Goal: Information Seeking & Learning: Learn about a topic

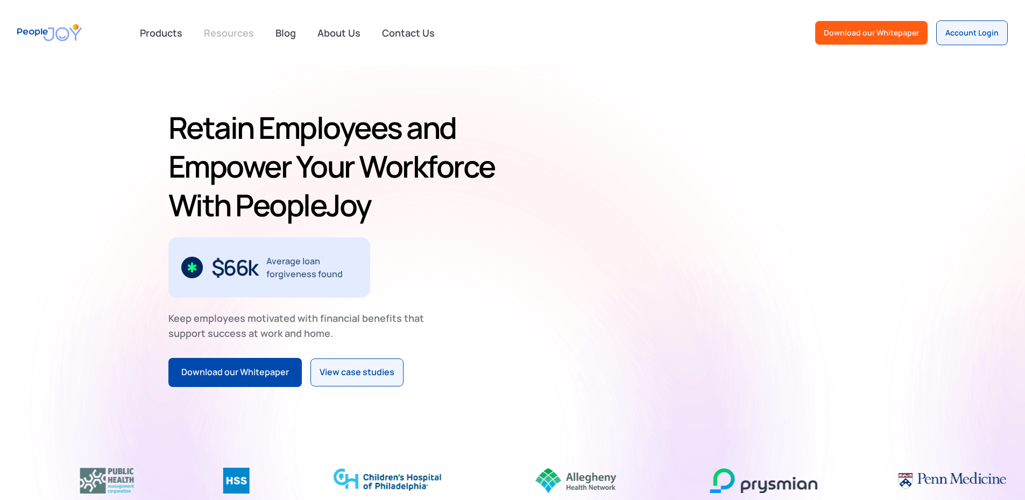
click at [236, 30] on link "Resources" at bounding box center [228, 33] width 63 height 24
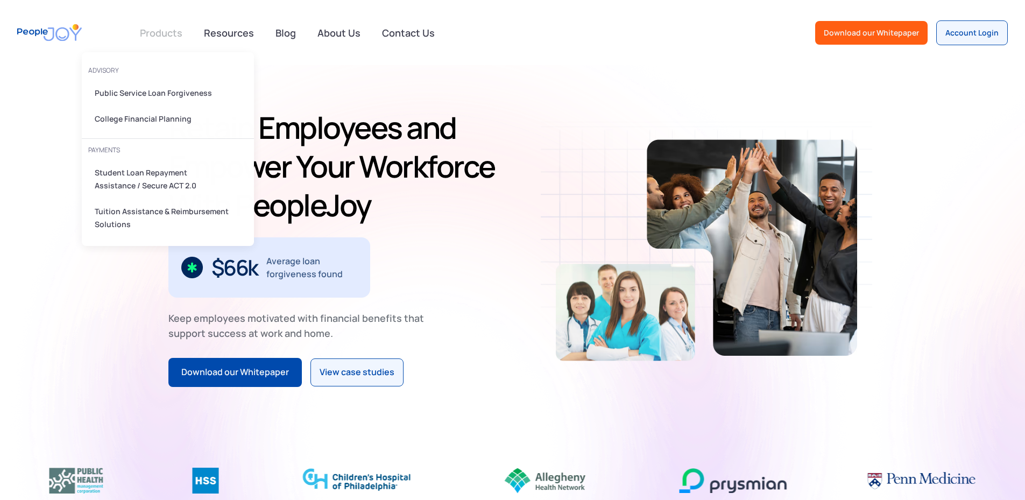
click at [181, 35] on link at bounding box center [160, 33] width 55 height 22
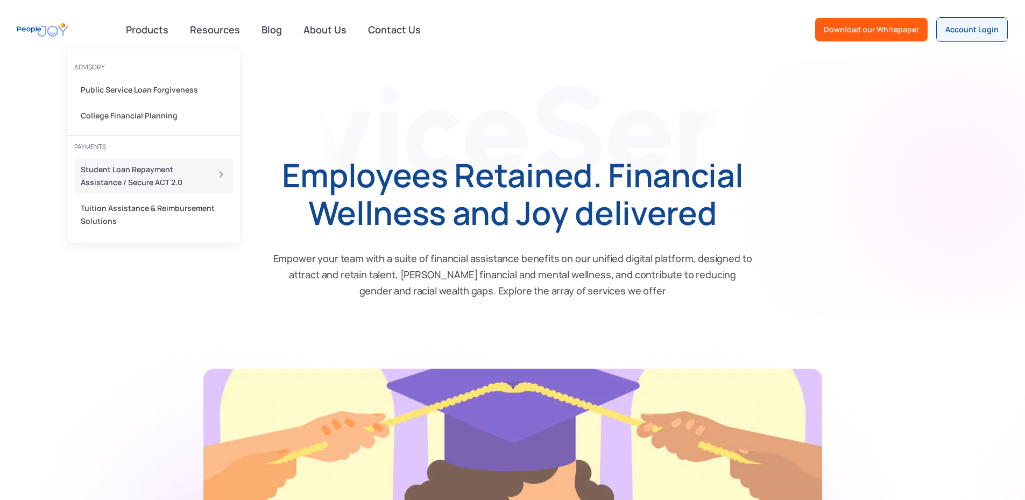
click at [133, 172] on div "Student Loan Repayment Assistance / Secure ACT 2.0" at bounding box center [141, 176] width 121 height 26
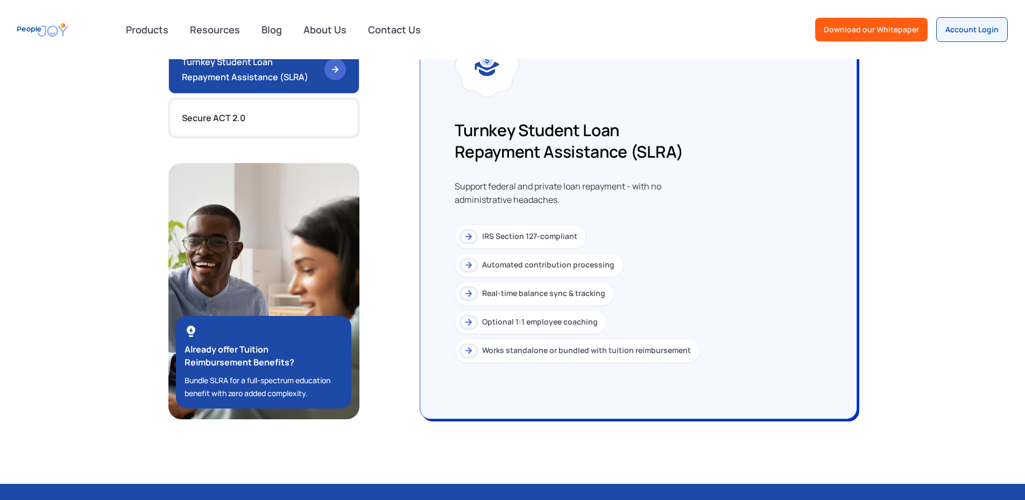
scroll to position [1022, 0]
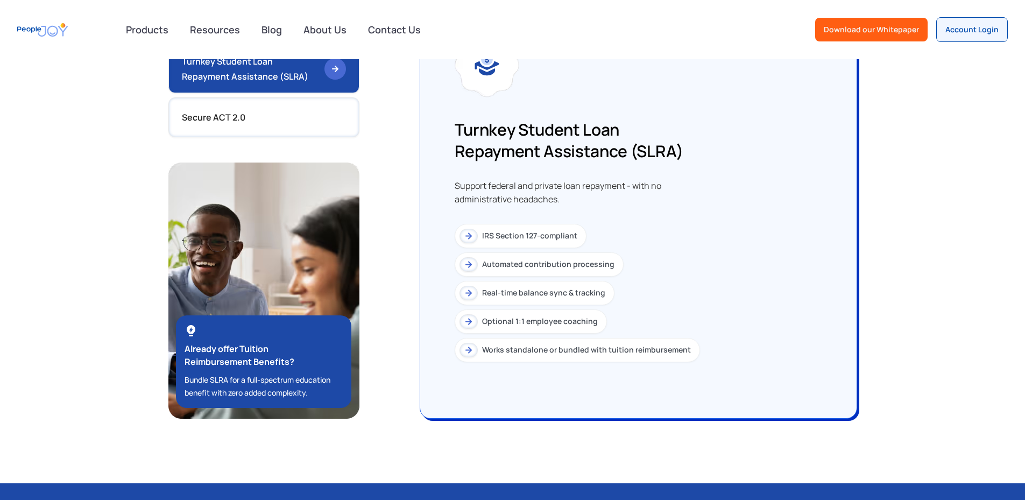
click at [462, 243] on img at bounding box center [468, 235] width 13 height 13
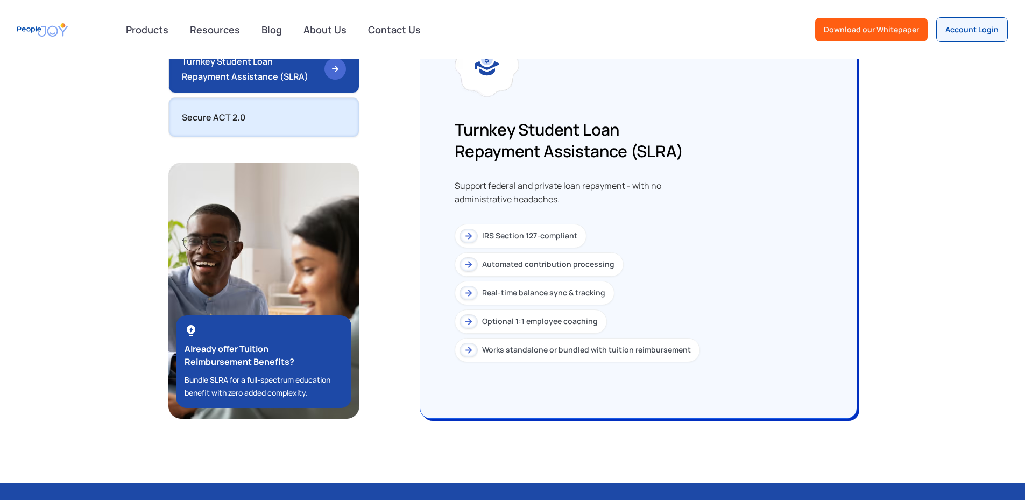
click at [238, 131] on link "Secure ACT 2.0" at bounding box center [263, 117] width 191 height 40
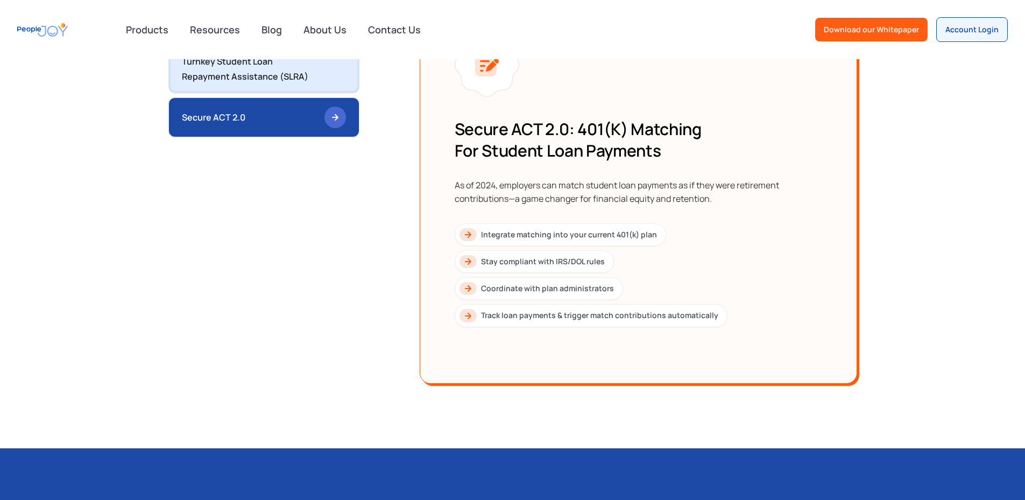
click at [234, 83] on div "Turnkey Student Loan Repayment Assistance (SLRA)" at bounding box center [249, 69] width 134 height 30
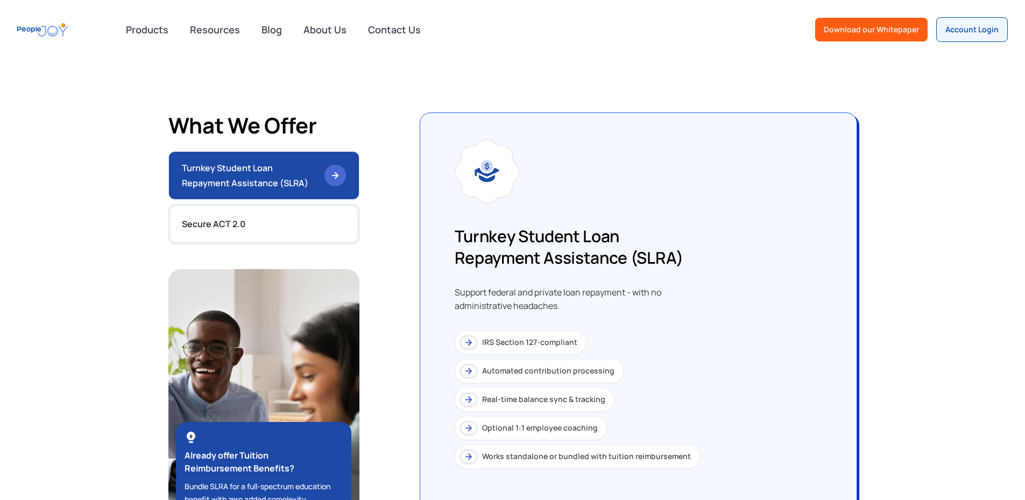
scroll to position [915, 0]
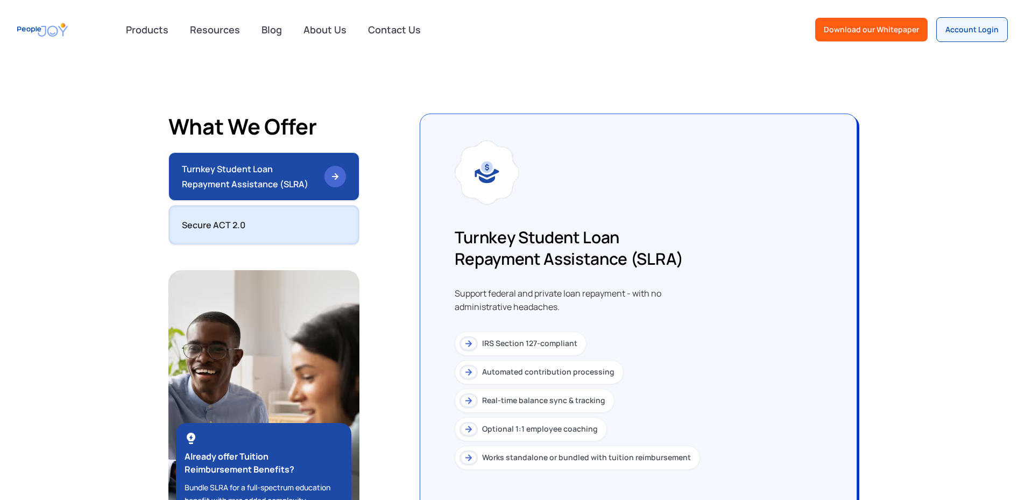
click at [220, 245] on link "Secure ACT 2.0" at bounding box center [263, 225] width 191 height 40
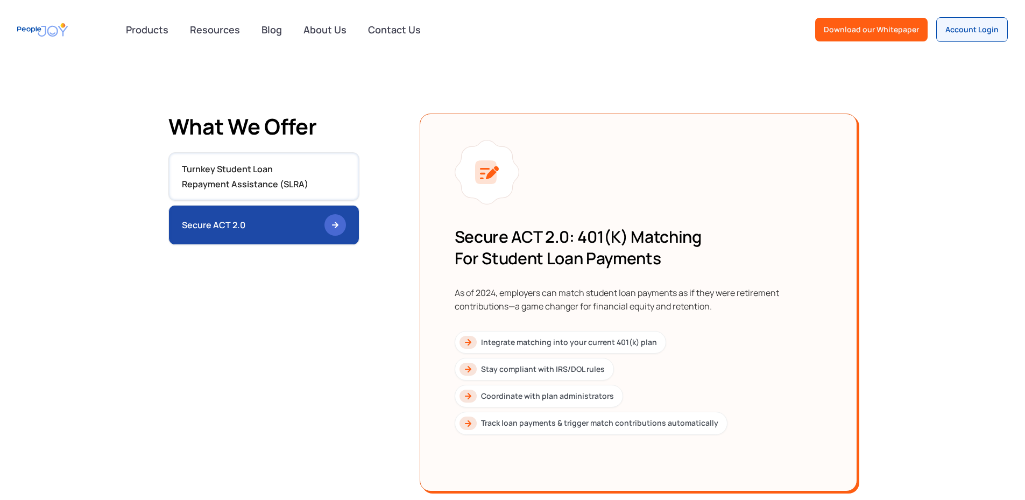
click at [220, 245] on link "Secure ACT 2.0" at bounding box center [263, 225] width 191 height 40
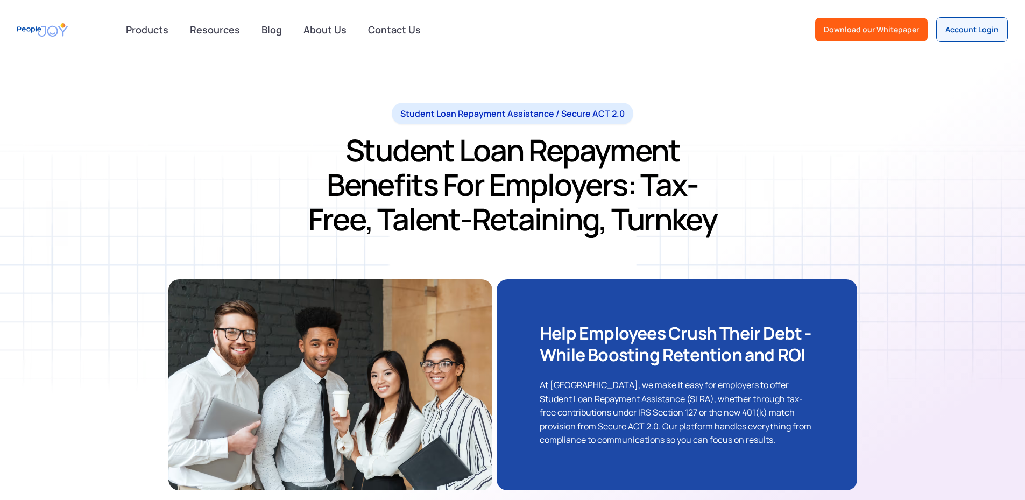
scroll to position [0, 0]
